Goal: Task Accomplishment & Management: Use online tool/utility

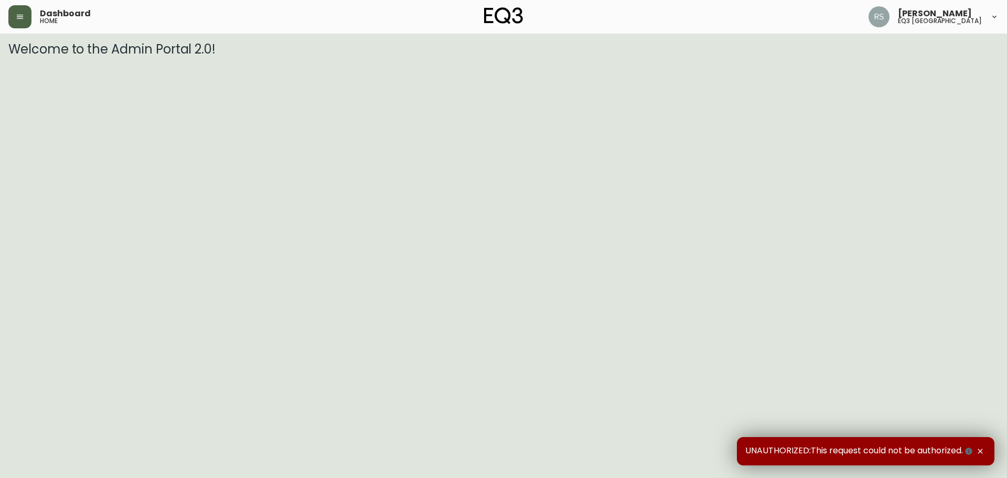
click at [23, 24] on button "button" at bounding box center [19, 16] width 23 height 23
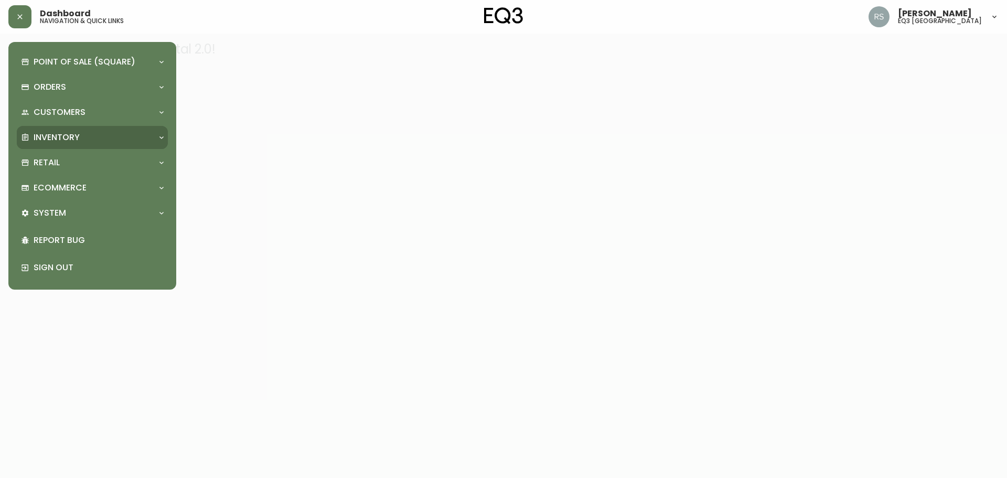
click at [60, 136] on p "Inventory" at bounding box center [57, 138] width 46 height 12
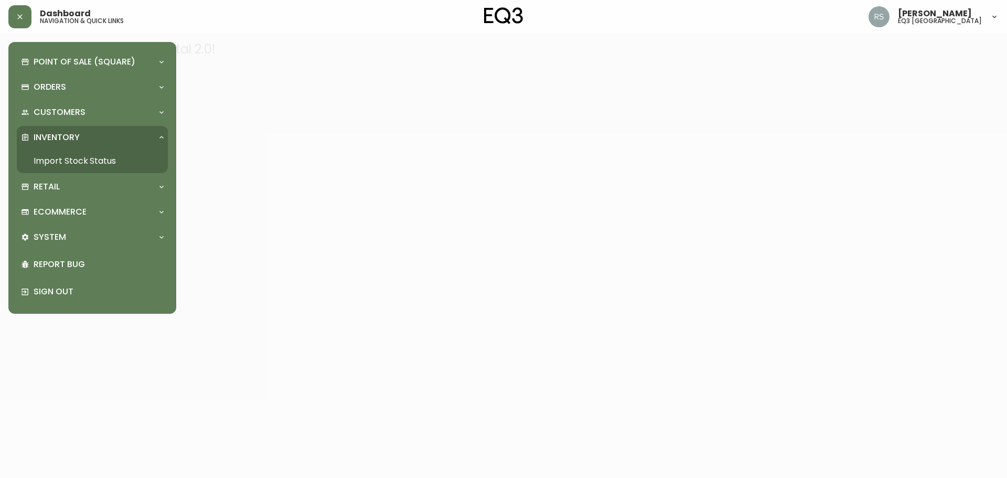
click at [94, 161] on link "Import Stock Status" at bounding box center [92, 161] width 151 height 24
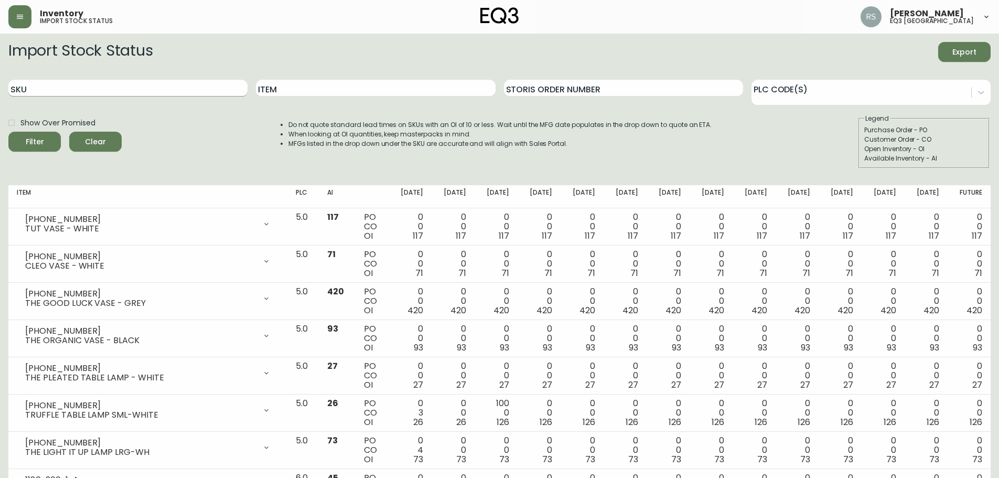
click at [101, 86] on input "SKU" at bounding box center [127, 88] width 239 height 17
paste input "[PHONE_NUMBER]"
type input "[PHONE_NUMBER]"
click at [8, 132] on button "Filter" at bounding box center [34, 142] width 52 height 20
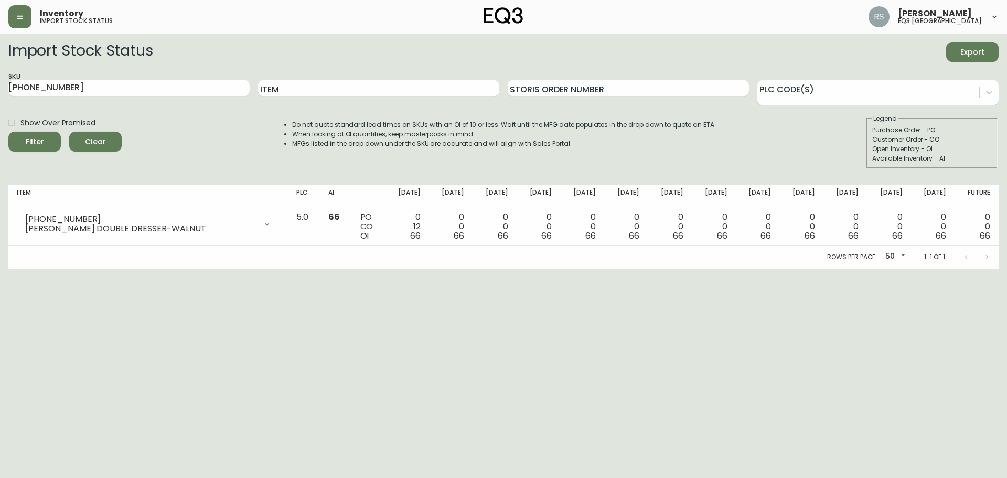
click at [917, 268] on html "Inventory import stock status [PERSON_NAME] eq3 [GEOGRAPHIC_DATA] Import Stock …" at bounding box center [503, 134] width 1007 height 268
drag, startPoint x: 99, startPoint y: 92, endPoint x: 0, endPoint y: 106, distance: 100.1
click at [0, 106] on main "Import Stock Status Export SKU [PHONE_NUMBER] Item Storis Order Number PLC Code…" at bounding box center [503, 151] width 1007 height 235
paste input "[PHONE_NUMBER]"
type input "[PHONE_NUMBER]"
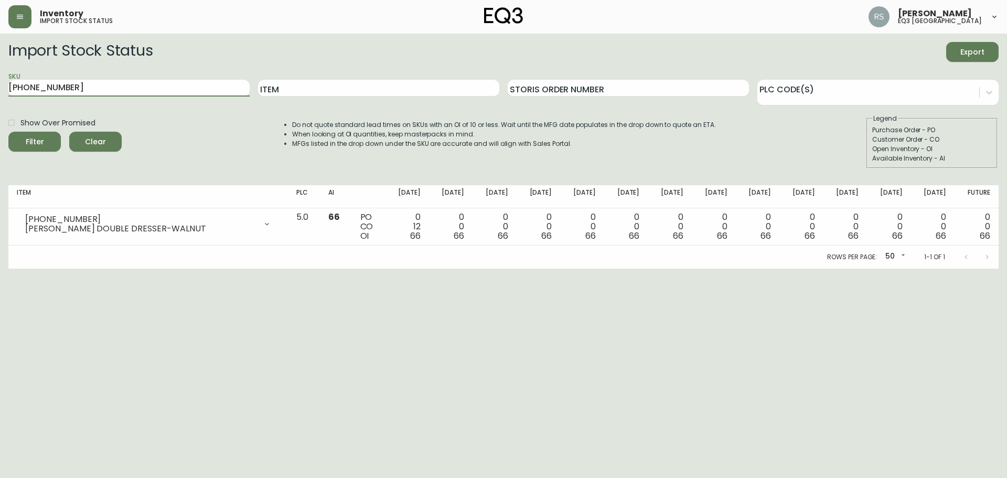
click at [8, 132] on button "Filter" at bounding box center [34, 142] width 52 height 20
